Goal: Task Accomplishment & Management: Complete application form

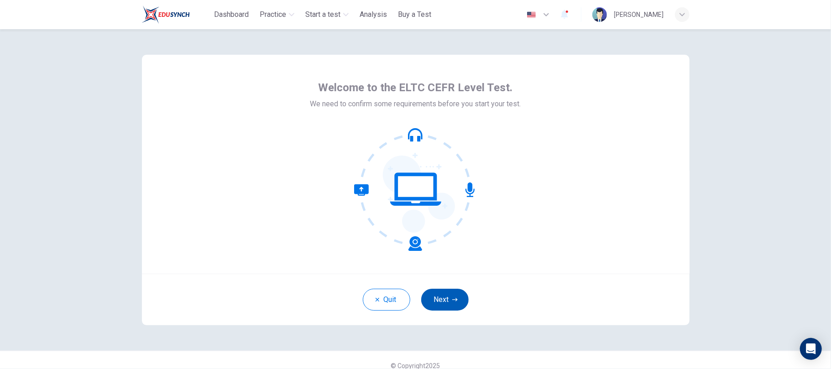
click at [440, 291] on button "Next" at bounding box center [444, 300] width 47 height 22
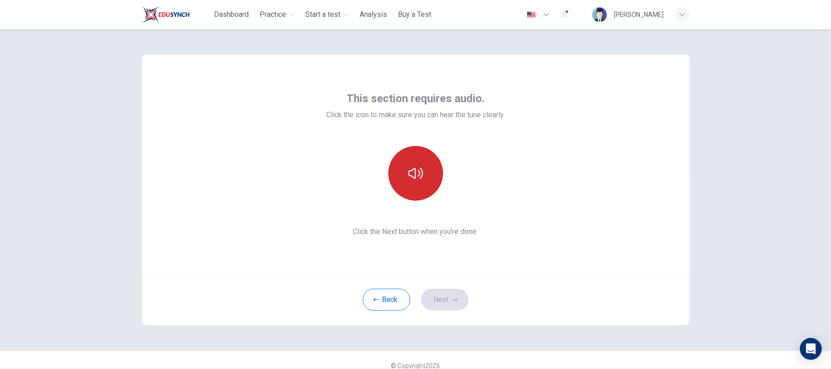
click at [410, 174] on icon "button" at bounding box center [416, 173] width 15 height 15
click at [453, 293] on button "Next" at bounding box center [444, 300] width 47 height 22
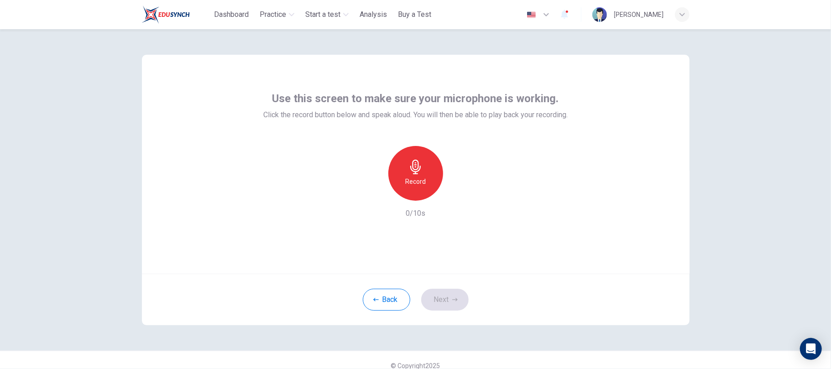
click at [414, 174] on icon "button" at bounding box center [415, 167] width 10 height 15
click at [410, 172] on icon "button" at bounding box center [415, 167] width 10 height 15
click at [371, 193] on icon "button" at bounding box center [374, 193] width 8 height 8
click at [413, 177] on h6 "Record" at bounding box center [415, 181] width 21 height 11
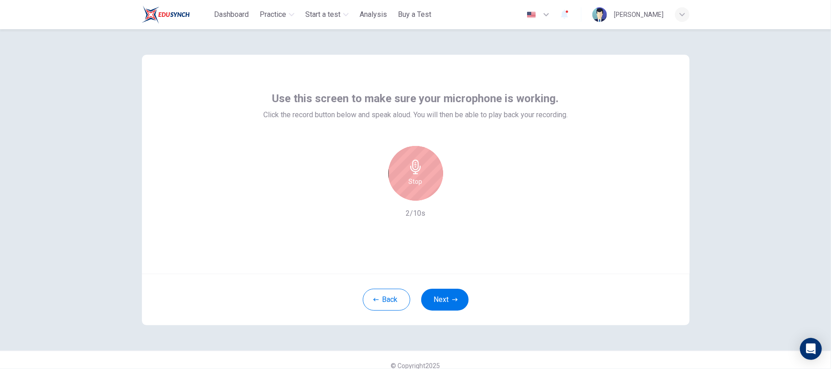
click at [413, 177] on h6 "Stop" at bounding box center [416, 181] width 14 height 11
click at [453, 195] on icon "button" at bounding box center [457, 193] width 9 height 9
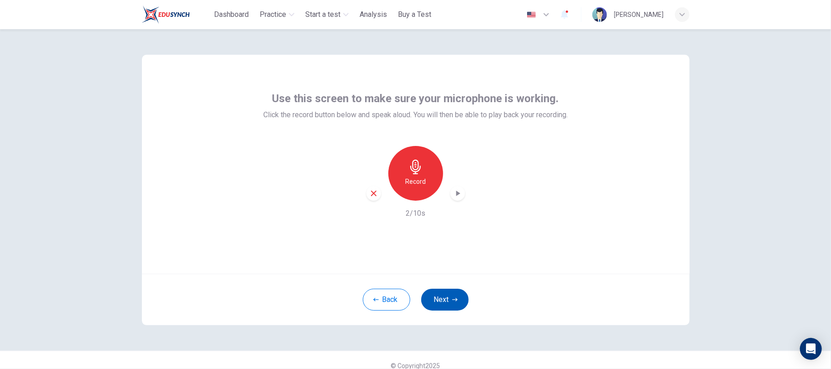
click at [440, 306] on button "Next" at bounding box center [444, 300] width 47 height 22
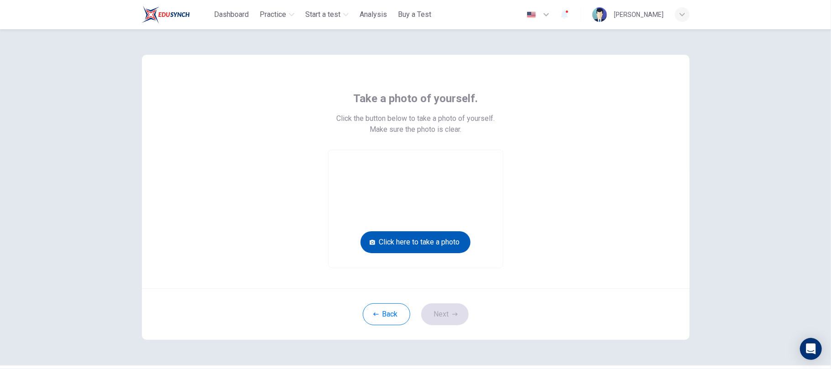
click at [446, 245] on button "Click here to take a photo" at bounding box center [416, 242] width 110 height 22
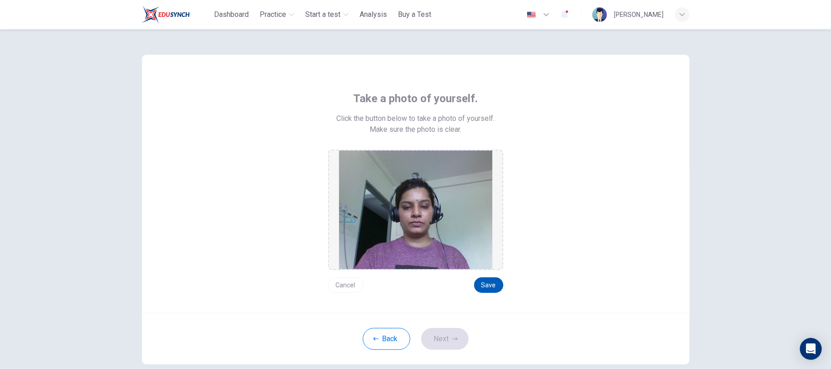
click at [493, 282] on button "Save" at bounding box center [488, 286] width 29 height 16
click at [445, 338] on button "Next" at bounding box center [444, 339] width 47 height 22
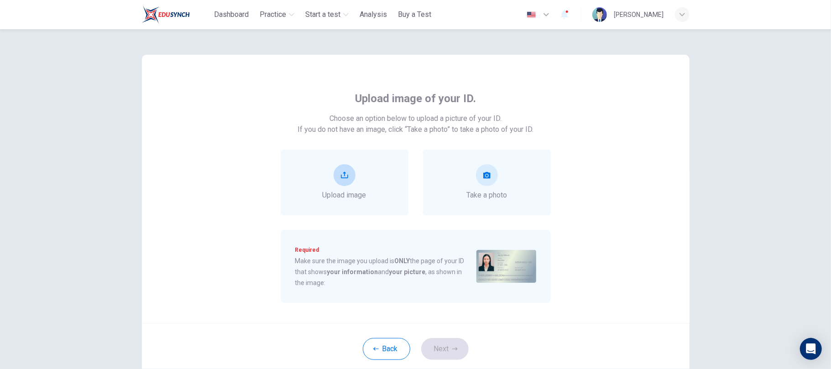
click at [355, 179] on div "Upload image" at bounding box center [345, 182] width 44 height 37
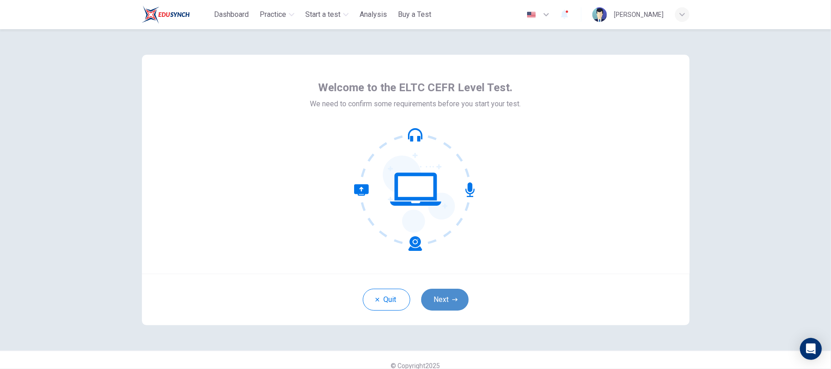
click at [444, 299] on button "Next" at bounding box center [444, 300] width 47 height 22
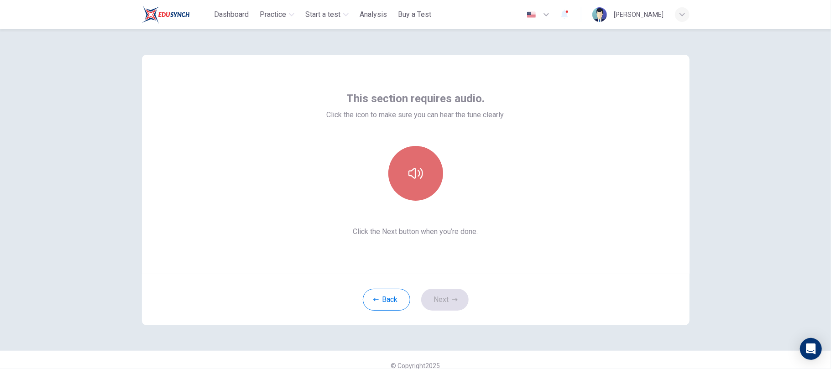
click at [422, 166] on button "button" at bounding box center [415, 173] width 55 height 55
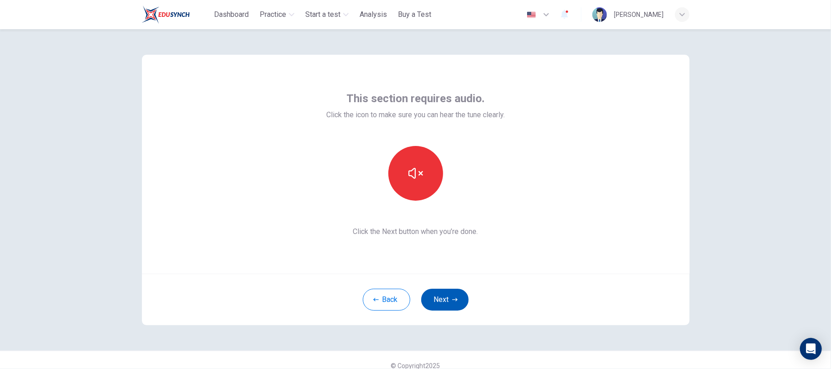
click at [448, 294] on button "Next" at bounding box center [444, 300] width 47 height 22
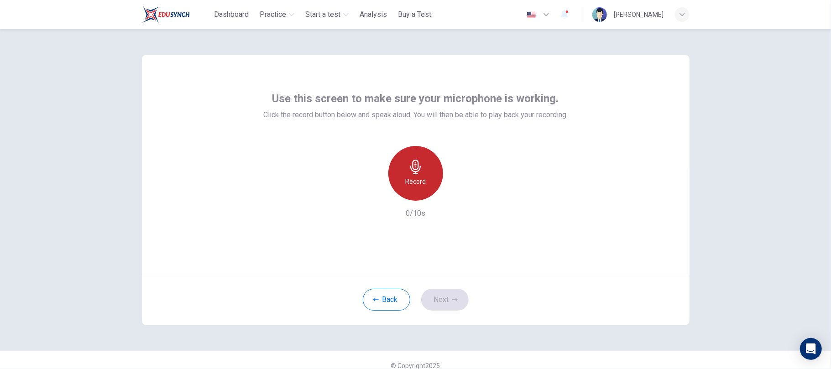
click at [411, 174] on icon "button" at bounding box center [415, 167] width 10 height 15
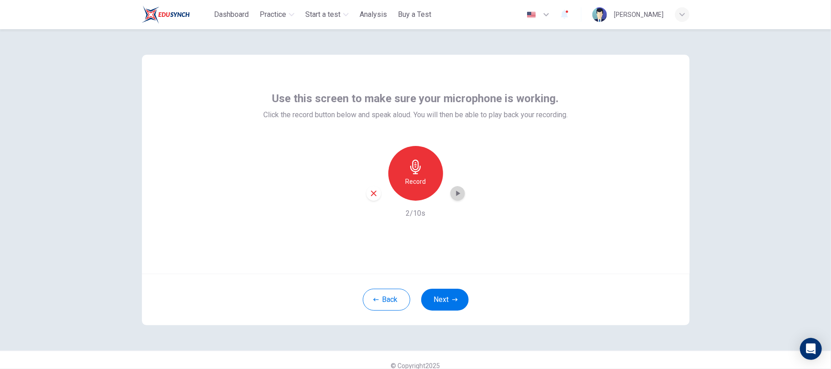
click at [453, 192] on icon "button" at bounding box center [457, 193] width 9 height 9
click at [441, 295] on button "Next" at bounding box center [444, 300] width 47 height 22
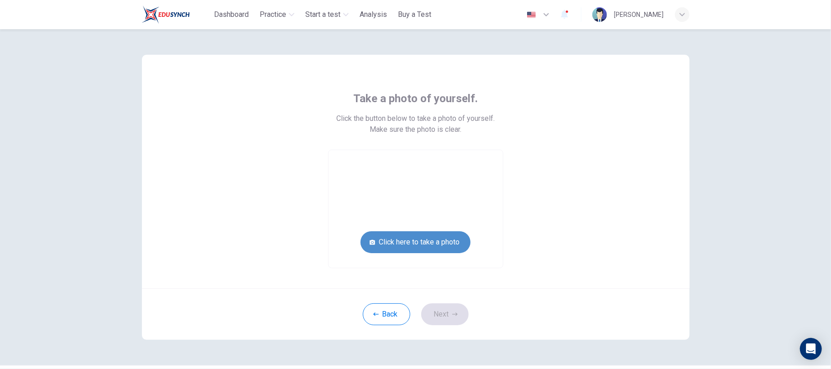
click at [428, 238] on button "Click here to take a photo" at bounding box center [416, 242] width 110 height 22
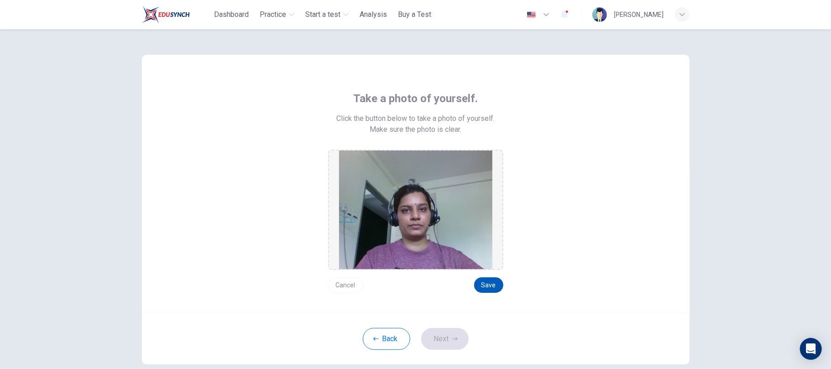
click at [485, 285] on button "Save" at bounding box center [488, 286] width 29 height 16
click at [440, 335] on button "Next" at bounding box center [444, 339] width 47 height 22
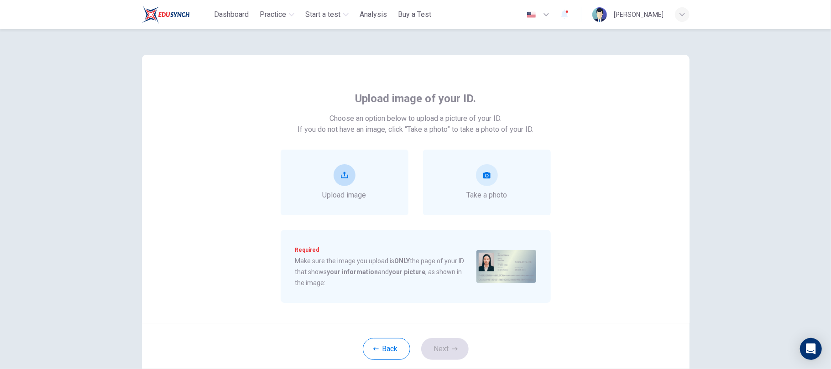
click at [360, 186] on div "Upload image" at bounding box center [345, 182] width 44 height 37
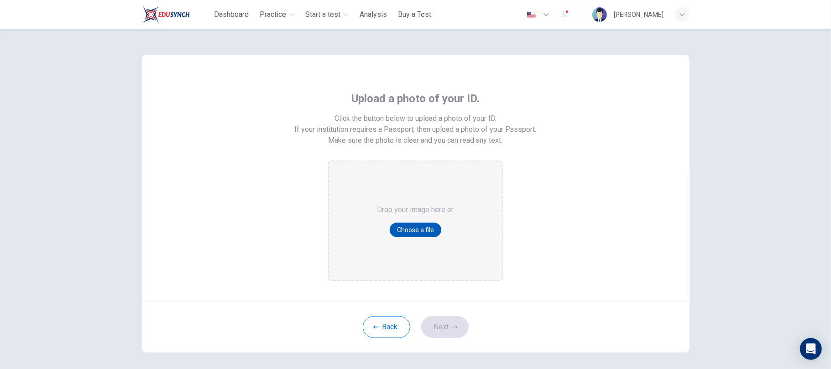
click at [420, 236] on button "Choose a file" at bounding box center [416, 230] width 52 height 15
click at [413, 227] on button "Choose a file" at bounding box center [416, 230] width 52 height 15
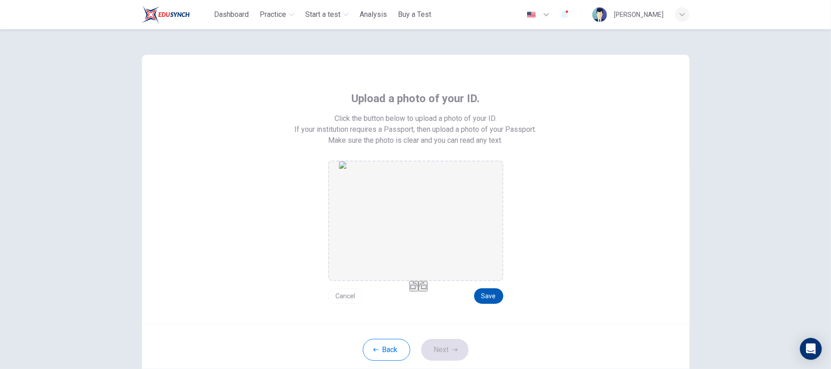
click at [483, 293] on button "Save" at bounding box center [488, 296] width 29 height 16
click at [453, 346] on button "Next" at bounding box center [444, 350] width 47 height 22
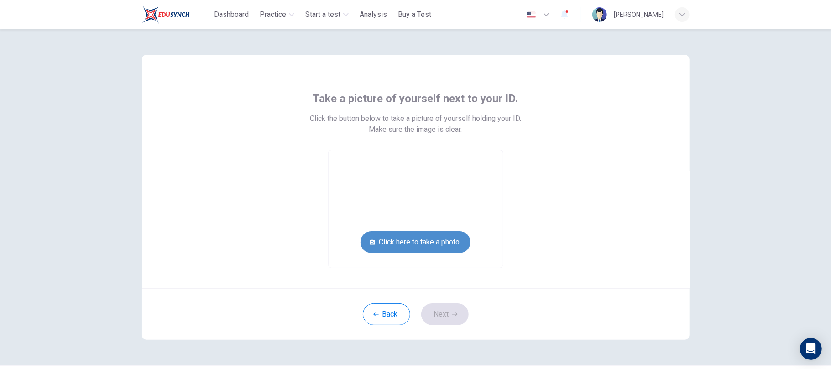
click at [451, 243] on button "Click here to take a photo" at bounding box center [416, 242] width 110 height 22
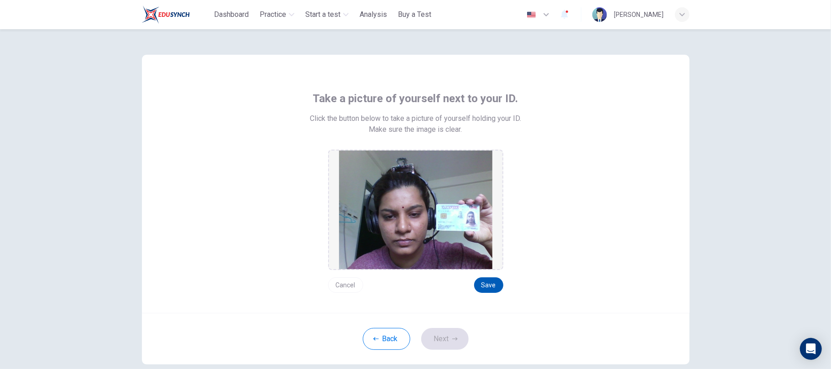
click at [485, 286] on button "Save" at bounding box center [488, 286] width 29 height 16
click at [487, 283] on button "Save" at bounding box center [488, 286] width 29 height 16
click at [455, 336] on icon "button" at bounding box center [454, 338] width 5 height 5
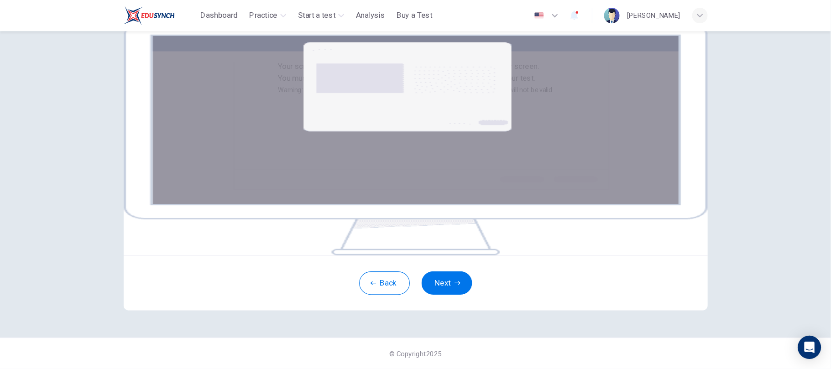
scroll to position [104, 0]
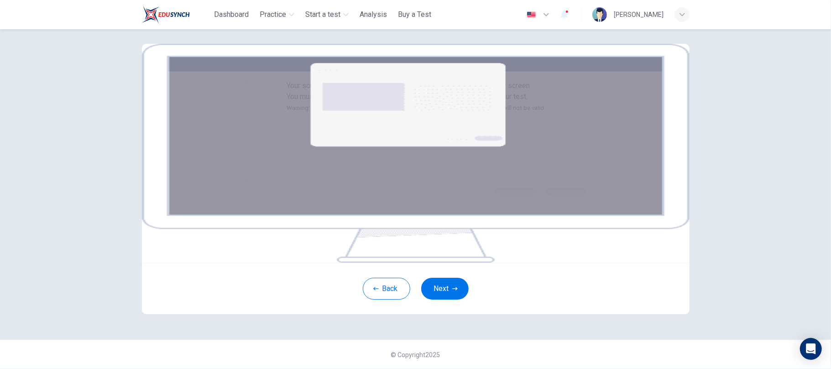
drag, startPoint x: 819, startPoint y: 0, endPoint x: 560, endPoint y: 139, distance: 293.2
click at [545, 114] on div "Your screen will also be recorded. Click the Next button to select your screen.…" at bounding box center [415, 96] width 257 height 33
click at [445, 300] on button "Next" at bounding box center [444, 289] width 47 height 22
click at [435, 300] on button "Next" at bounding box center [444, 289] width 47 height 22
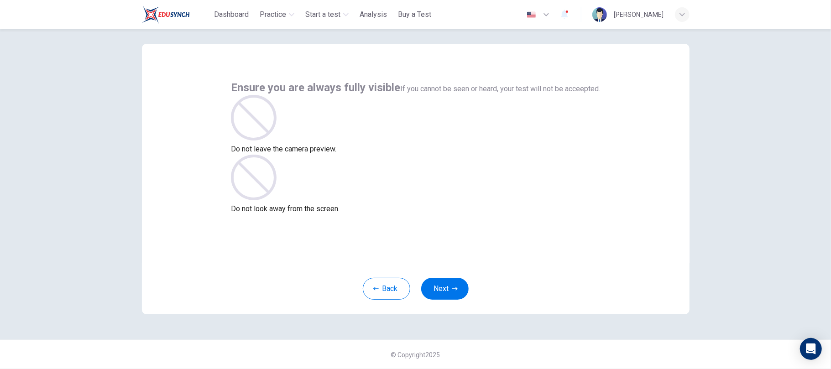
scroll to position [11, 0]
click at [444, 291] on button "Next" at bounding box center [444, 289] width 47 height 22
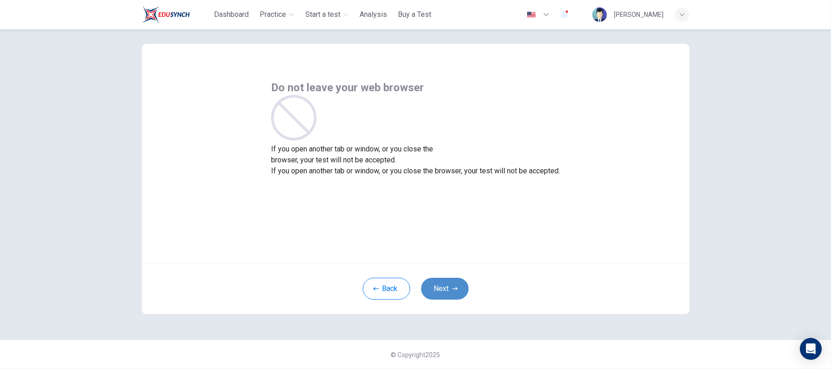
click at [452, 288] on icon "button" at bounding box center [454, 288] width 5 height 5
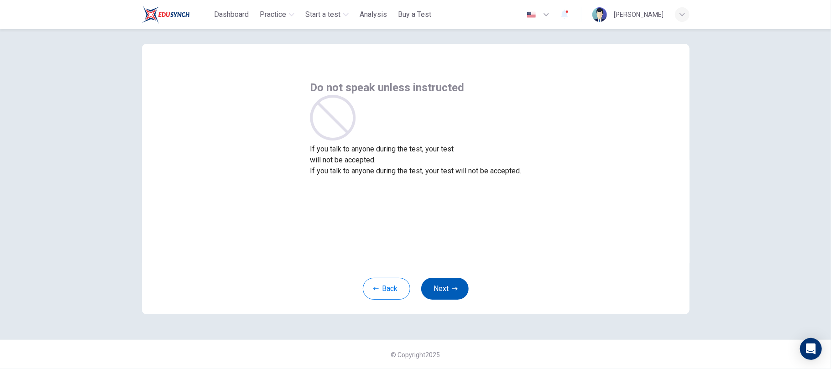
click at [448, 287] on button "Next" at bounding box center [444, 289] width 47 height 22
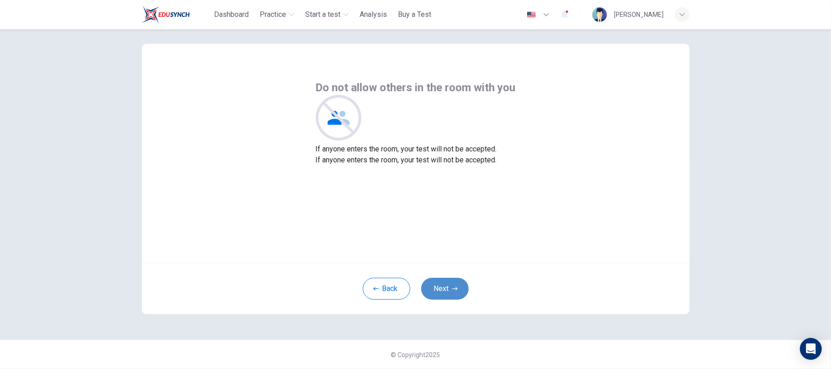
click at [439, 287] on button "Next" at bounding box center [444, 289] width 47 height 22
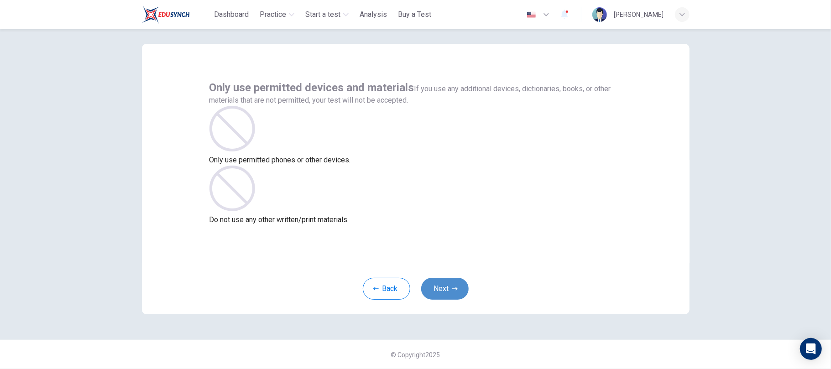
click at [450, 292] on button "Next" at bounding box center [444, 289] width 47 height 22
click at [440, 282] on button "Next" at bounding box center [444, 289] width 47 height 22
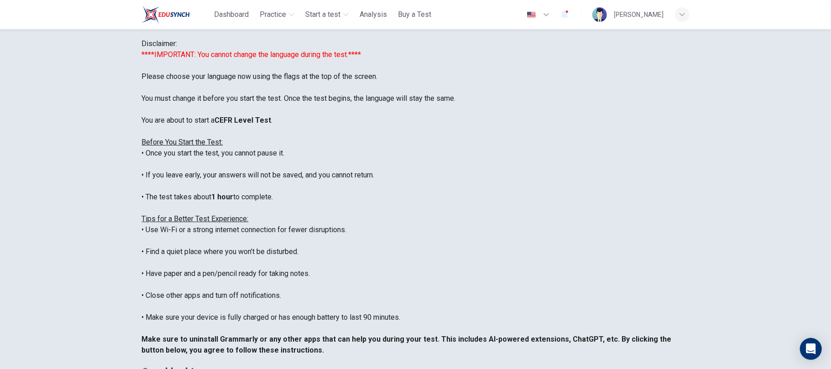
scroll to position [0, 0]
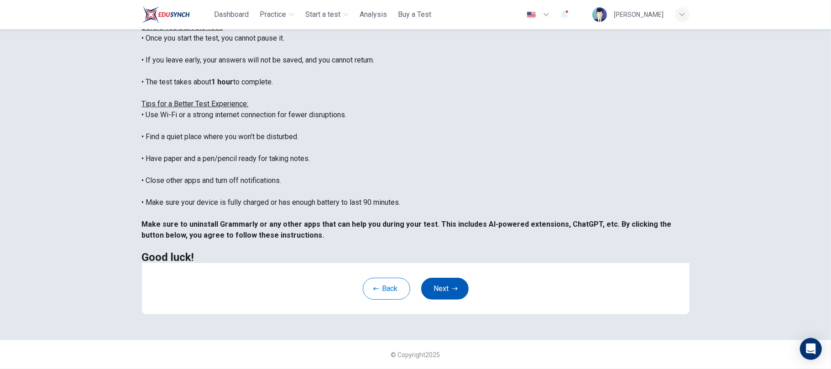
click at [443, 290] on button "Next" at bounding box center [444, 289] width 47 height 22
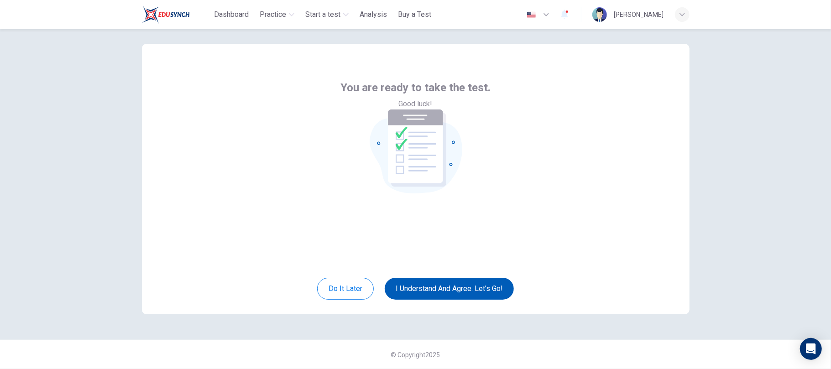
scroll to position [11, 0]
click at [452, 290] on button "I understand and agree. Let’s go!" at bounding box center [449, 289] width 129 height 22
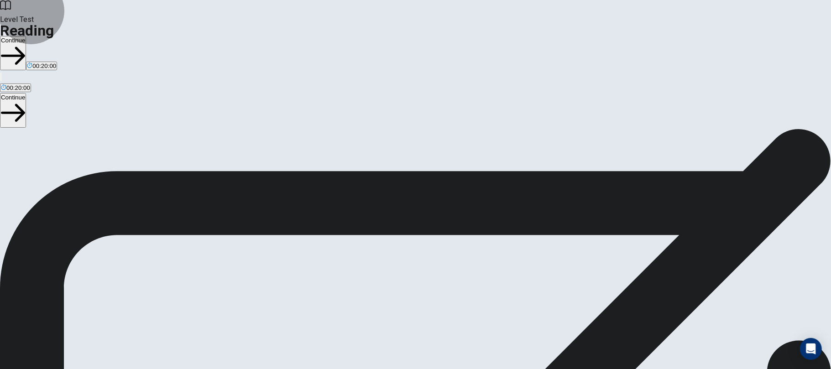
click at [26, 36] on button "Continue" at bounding box center [13, 53] width 26 height 34
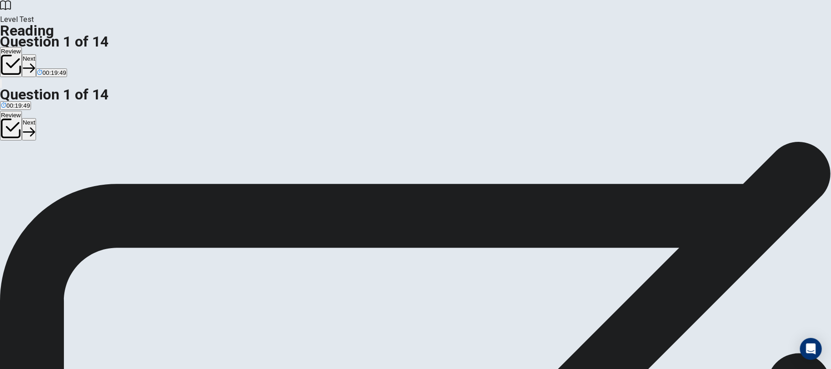
scroll to position [61, 0]
drag, startPoint x: 664, startPoint y: 64, endPoint x: 740, endPoint y: 30, distance: 84.0
click at [740, 141] on div "Question 1 According to the passage, what has contributed to the growth of espo…" at bounding box center [415, 141] width 831 height 0
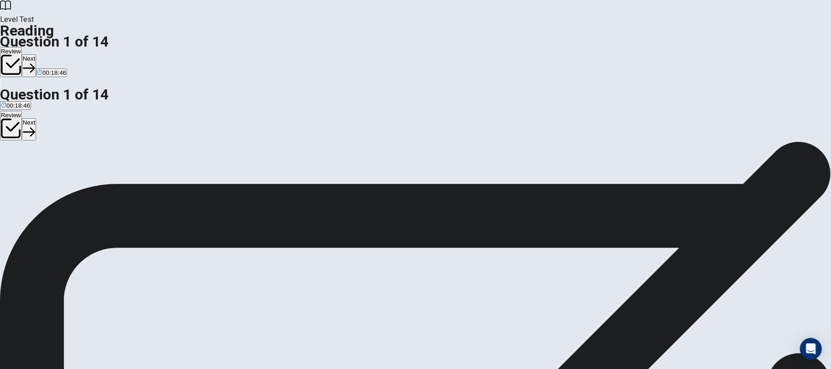
click at [36, 54] on button "Next" at bounding box center [29, 65] width 14 height 22
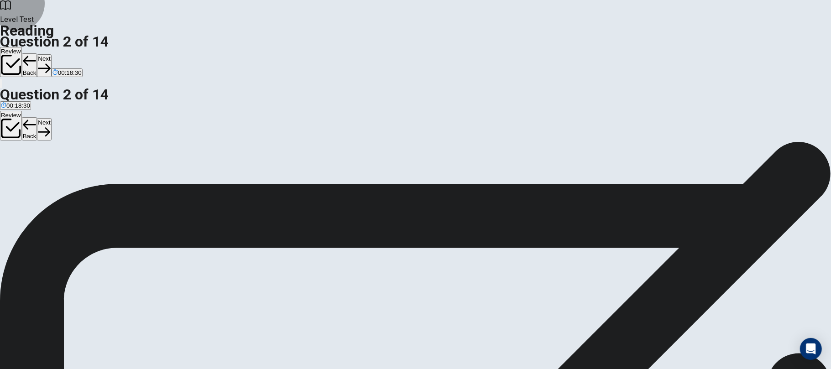
click at [51, 54] on button "Next" at bounding box center [44, 65] width 14 height 22
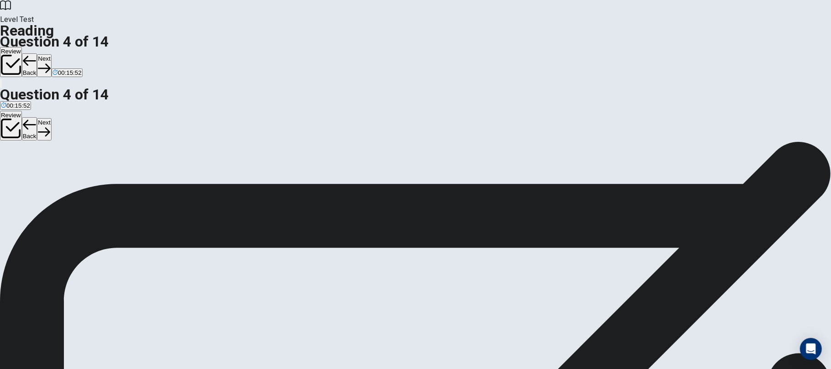
click at [51, 54] on button "Next" at bounding box center [44, 65] width 14 height 22
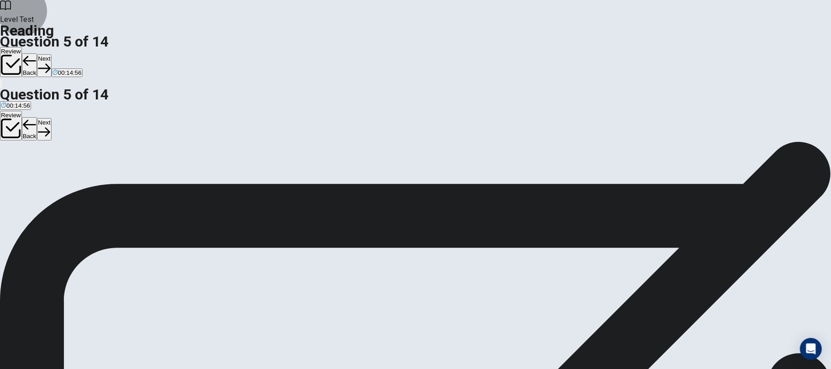
click at [51, 54] on button "Next" at bounding box center [44, 65] width 14 height 22
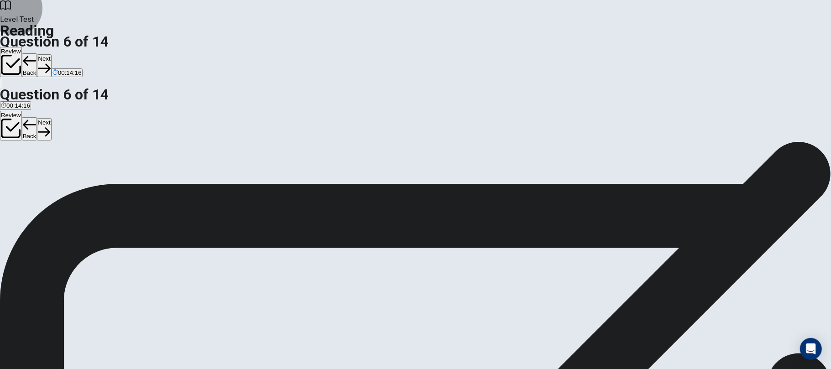
click at [51, 54] on button "Next" at bounding box center [44, 65] width 14 height 22
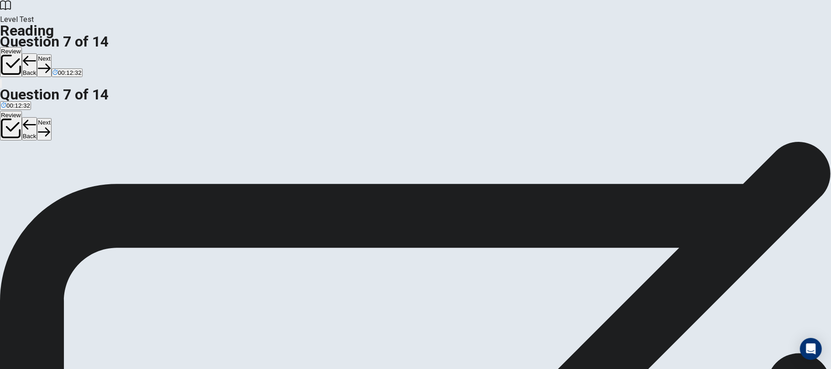
click at [51, 54] on button "Next" at bounding box center [44, 65] width 14 height 22
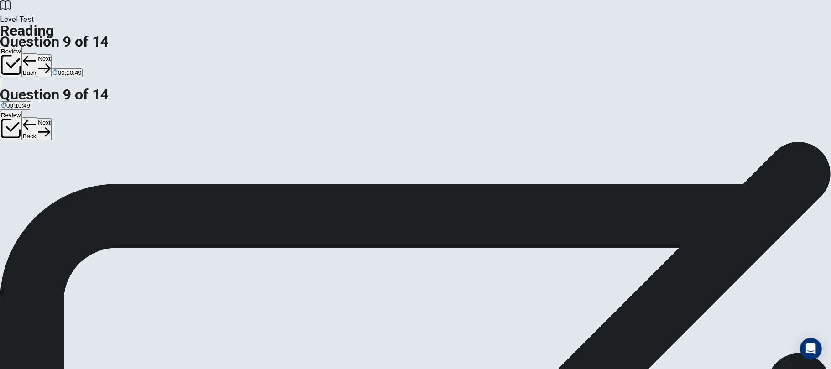
click at [51, 54] on button "Next" at bounding box center [44, 65] width 14 height 22
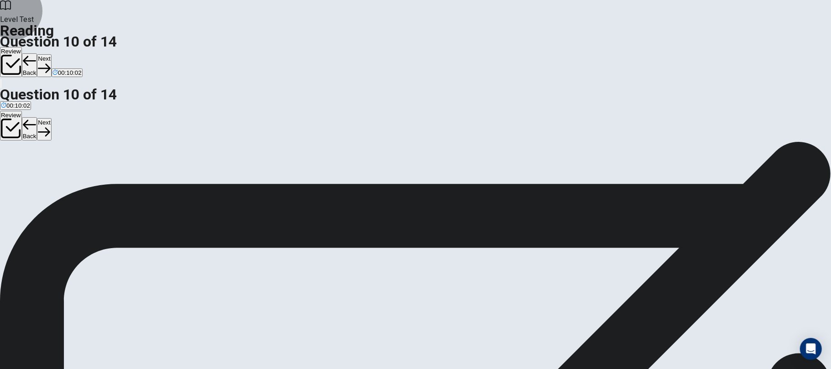
click at [51, 54] on button "Next" at bounding box center [44, 65] width 14 height 22
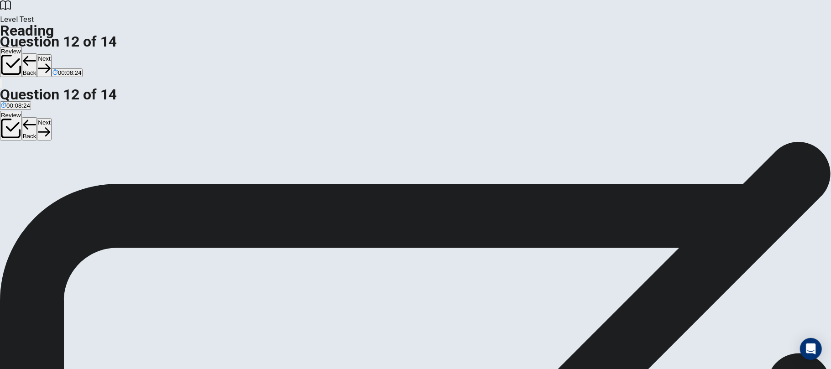
scroll to position [61, 0]
click at [51, 54] on button "Next" at bounding box center [44, 65] width 14 height 22
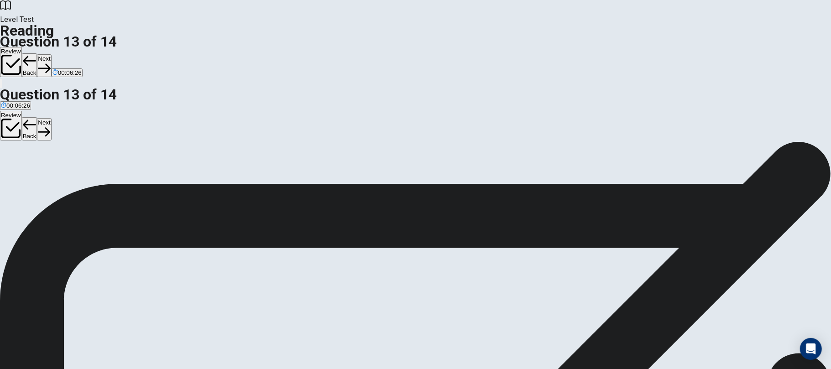
scroll to position [0, 0]
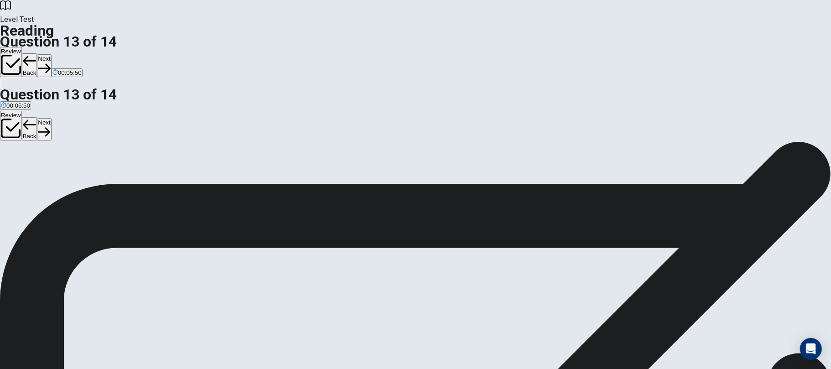
click at [51, 54] on button "Next" at bounding box center [44, 65] width 14 height 22
drag, startPoint x: 246, startPoint y: 263, endPoint x: 403, endPoint y: 236, distance: 159.2
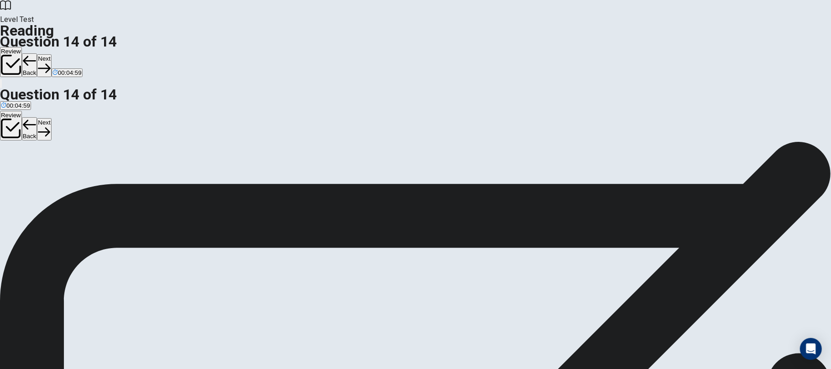
scroll to position [183, 0]
drag, startPoint x: 244, startPoint y: 269, endPoint x: 397, endPoint y: 274, distance: 153.4
drag, startPoint x: 241, startPoint y: 275, endPoint x: 406, endPoint y: 279, distance: 164.8
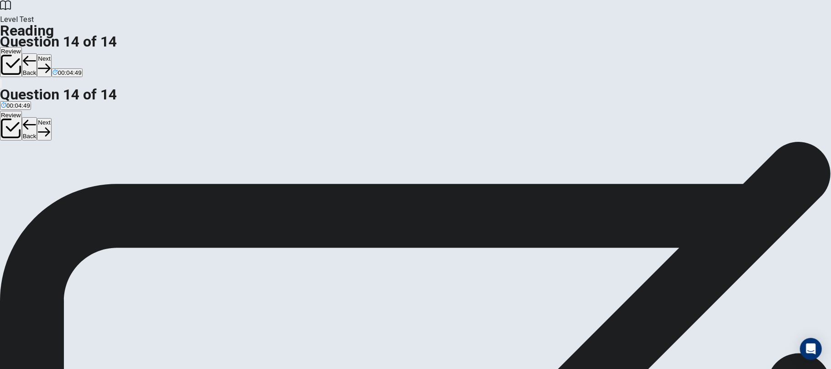
click at [51, 54] on button "Next" at bounding box center [44, 65] width 14 height 22
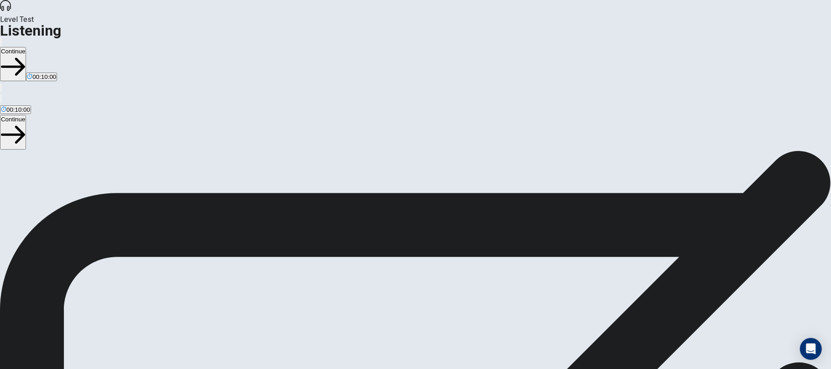
click at [26, 47] on button "Continue" at bounding box center [13, 64] width 26 height 34
drag, startPoint x: 516, startPoint y: 61, endPoint x: 523, endPoint y: 75, distance: 16.3
click at [26, 47] on button "Continue" at bounding box center [13, 64] width 26 height 34
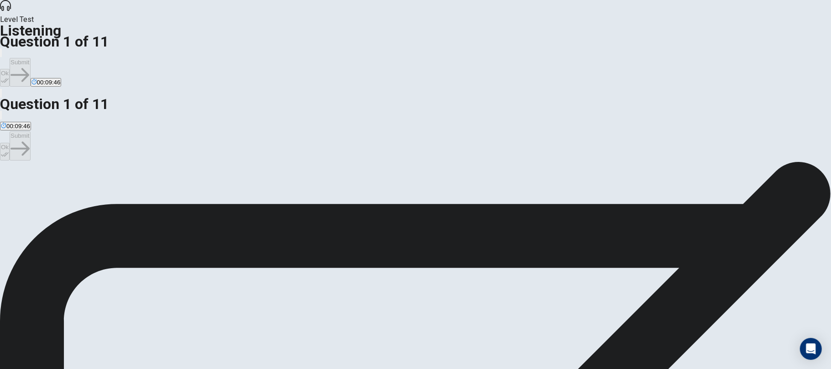
click at [9, 77] on icon "button" at bounding box center [5, 81] width 8 height 8
click at [30, 58] on button "Submit" at bounding box center [20, 72] width 21 height 29
click at [10, 69] on button "Ok" at bounding box center [5, 78] width 10 height 18
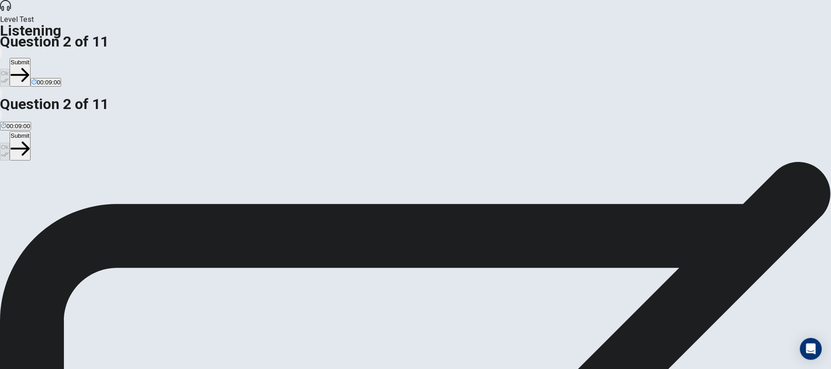
click at [30, 58] on button "Submit" at bounding box center [20, 72] width 21 height 29
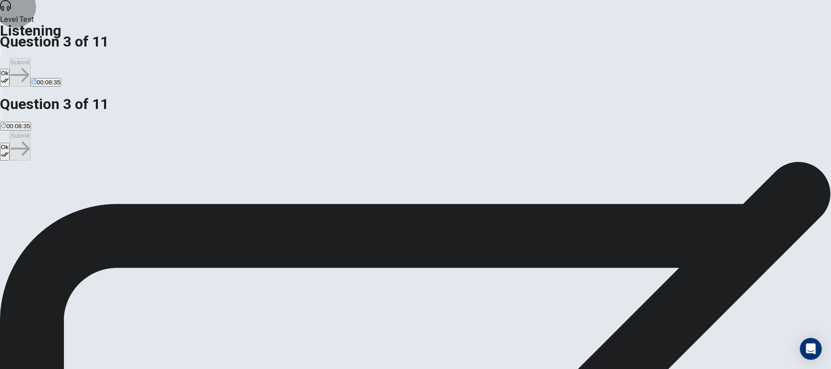
click at [10, 69] on button "Ok" at bounding box center [5, 78] width 10 height 18
click at [30, 58] on button "Submit" at bounding box center [20, 72] width 21 height 29
click at [10, 69] on button "Ok" at bounding box center [5, 78] width 10 height 18
click at [30, 58] on button "Submit" at bounding box center [20, 72] width 21 height 29
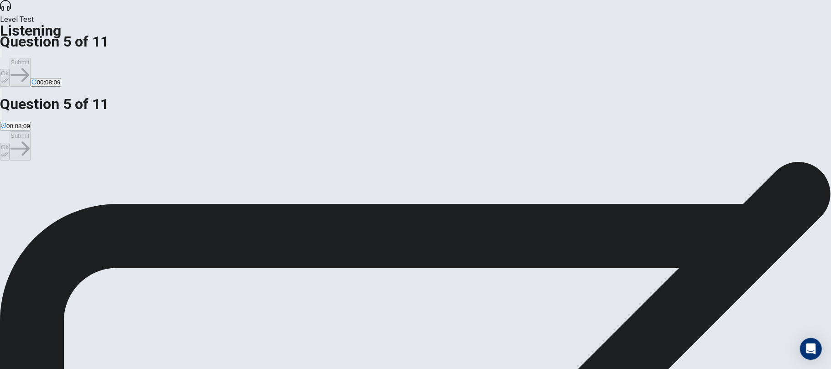
click at [10, 69] on button "Ok" at bounding box center [5, 78] width 10 height 18
click at [30, 58] on button "Submit" at bounding box center [20, 72] width 21 height 29
click at [10, 69] on button "Ok" at bounding box center [5, 78] width 10 height 18
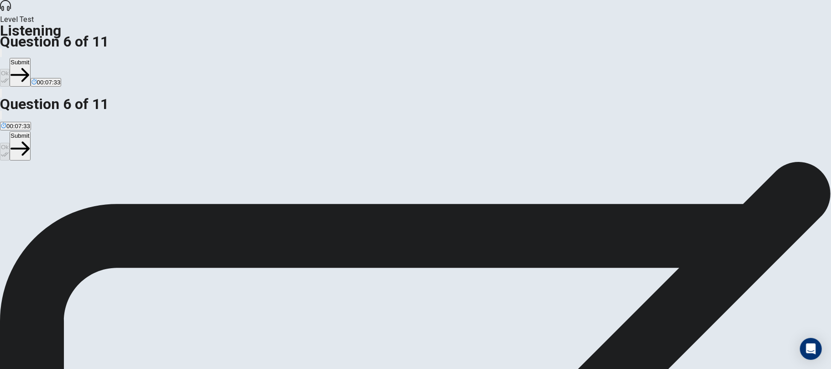
click at [29, 68] on icon "button" at bounding box center [19, 75] width 19 height 14
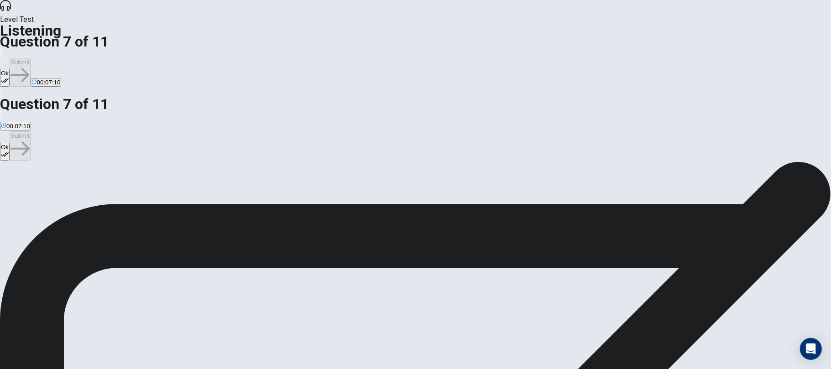
click at [10, 69] on button "Ok" at bounding box center [5, 78] width 10 height 18
click at [29, 66] on icon "button" at bounding box center [19, 75] width 19 height 19
click at [10, 69] on button "Ok" at bounding box center [5, 78] width 10 height 18
click at [30, 58] on button "Submit" at bounding box center [20, 72] width 21 height 29
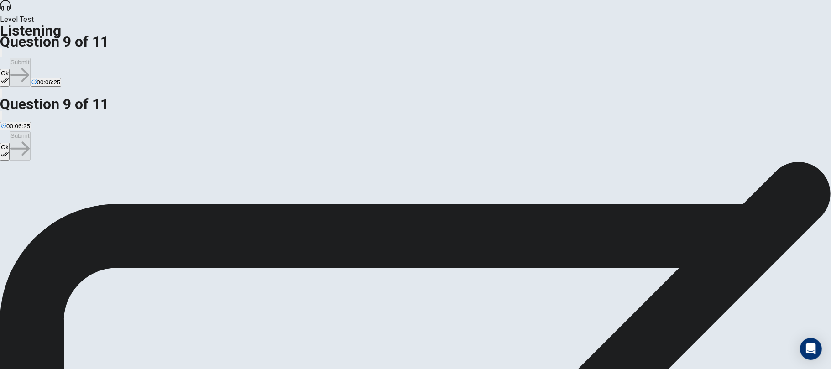
click at [10, 69] on button "Ok" at bounding box center [5, 78] width 10 height 18
click at [30, 58] on button "Submit" at bounding box center [20, 72] width 21 height 29
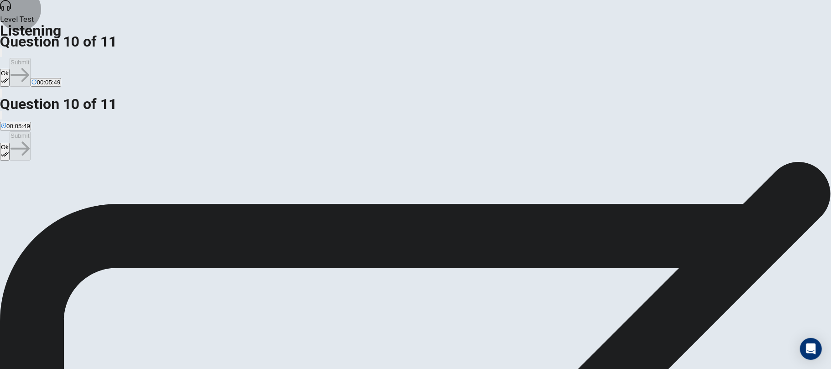
click at [9, 79] on icon "button" at bounding box center [5, 81] width 8 height 5
click at [30, 58] on button "Submit" at bounding box center [20, 72] width 21 height 29
click at [9, 77] on icon "button" at bounding box center [5, 81] width 8 height 8
click at [30, 58] on button "Submit" at bounding box center [20, 72] width 21 height 29
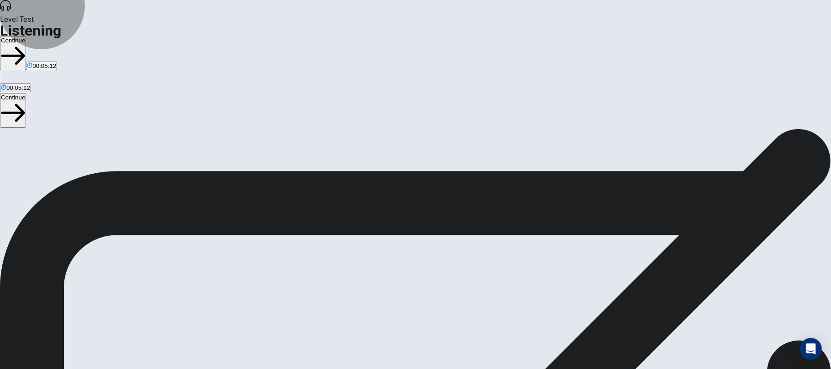
click at [26, 36] on button "Continue" at bounding box center [13, 53] width 26 height 34
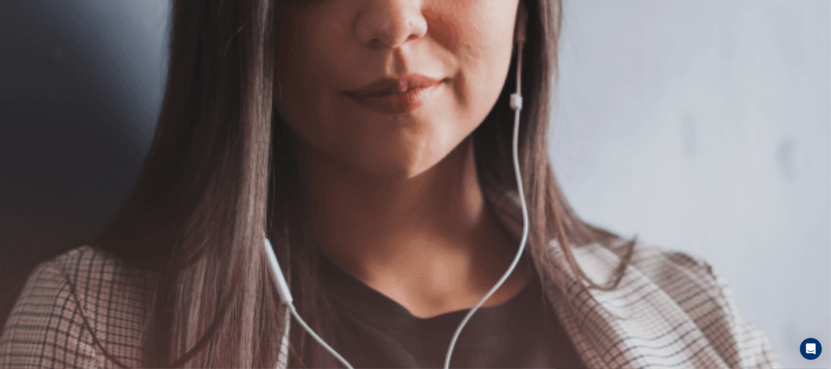
scroll to position [61, 0]
click at [681, 145] on img at bounding box center [415, 184] width 831 height 369
click at [26, 47] on button "Continue" at bounding box center [13, 64] width 26 height 34
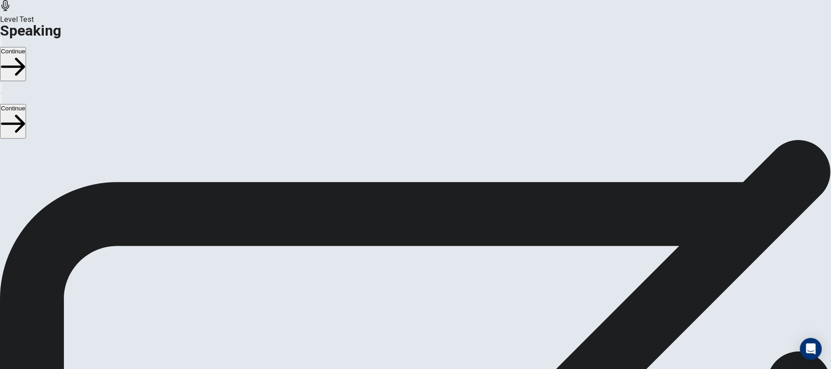
click at [26, 47] on button "Continue" at bounding box center [13, 64] width 26 height 34
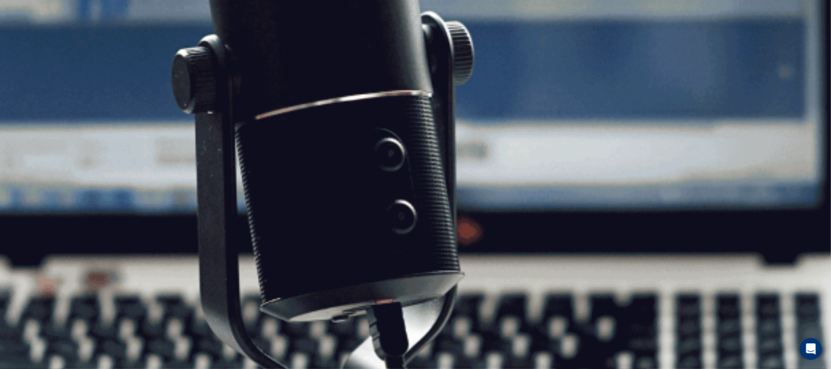
scroll to position [0, 0]
click at [26, 47] on button "Continue" at bounding box center [13, 64] width 26 height 34
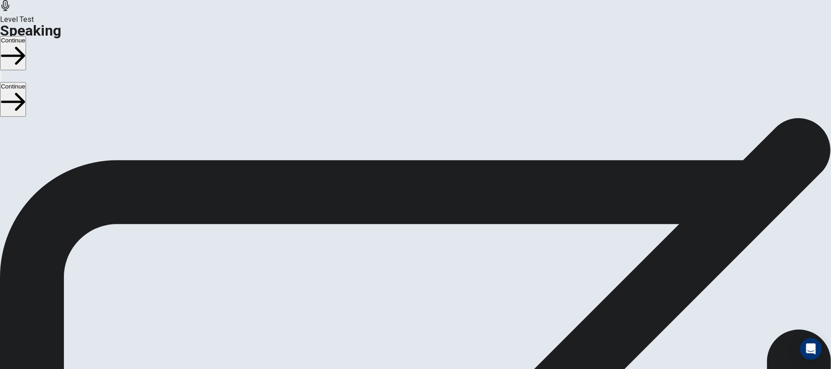
click at [26, 36] on button "Continue" at bounding box center [13, 53] width 26 height 34
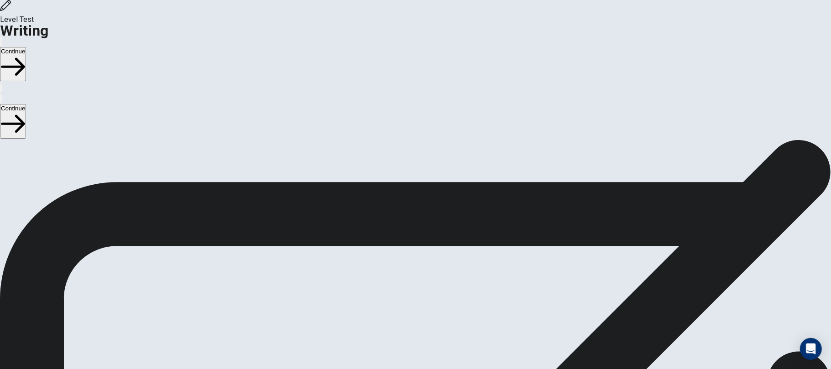
click at [26, 47] on button "Continue" at bounding box center [13, 64] width 26 height 34
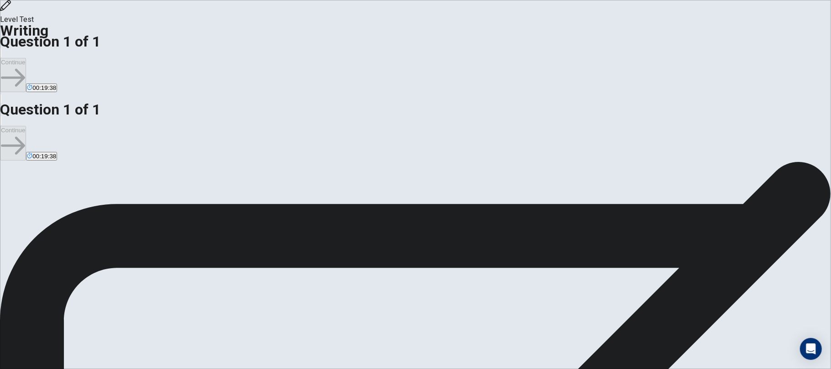
type textarea "*"
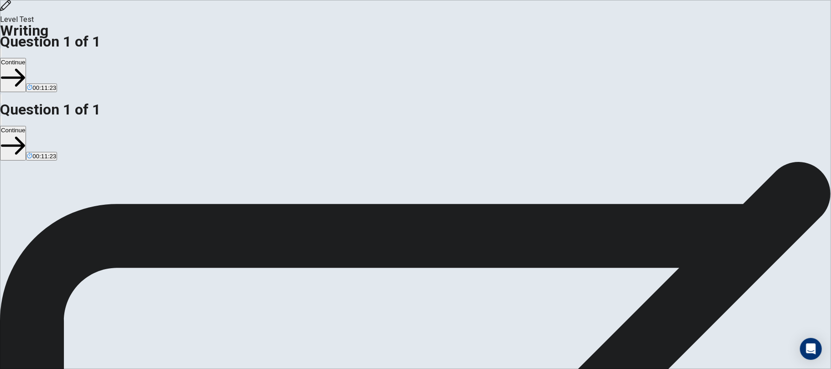
type textarea "**********"
